Goal: Find specific page/section: Find specific page/section

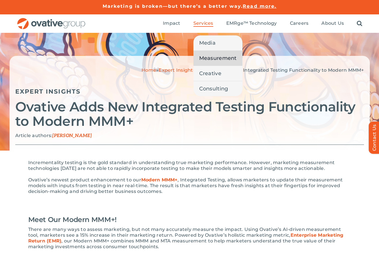
click at [217, 55] on span "Measurement" at bounding box center [217, 58] width 37 height 8
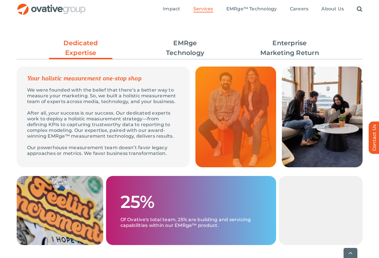
scroll to position [162, 0]
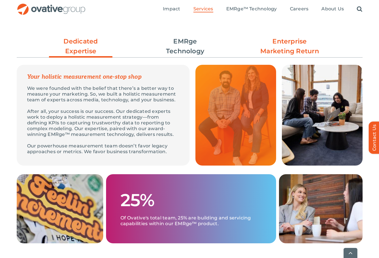
click at [287, 50] on link "Enterprise Marketing Return" at bounding box center [289, 47] width 63 height 20
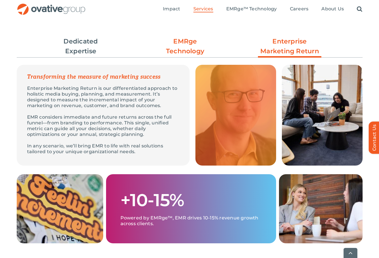
click at [185, 46] on link "EMRge Technology" at bounding box center [185, 47] width 63 height 20
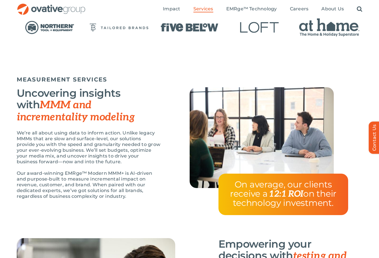
scroll to position [440, 0]
